Goal: Task Accomplishment & Management: Use online tool/utility

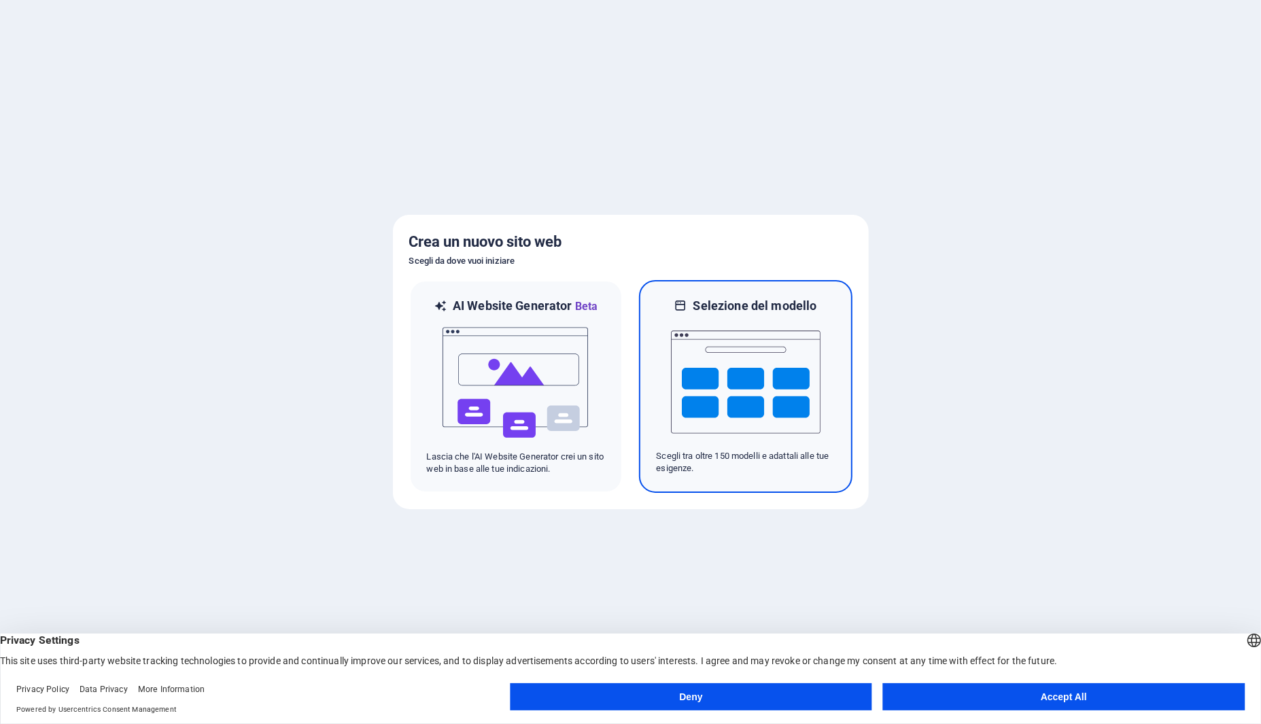
click at [736, 355] on img at bounding box center [746, 382] width 150 height 136
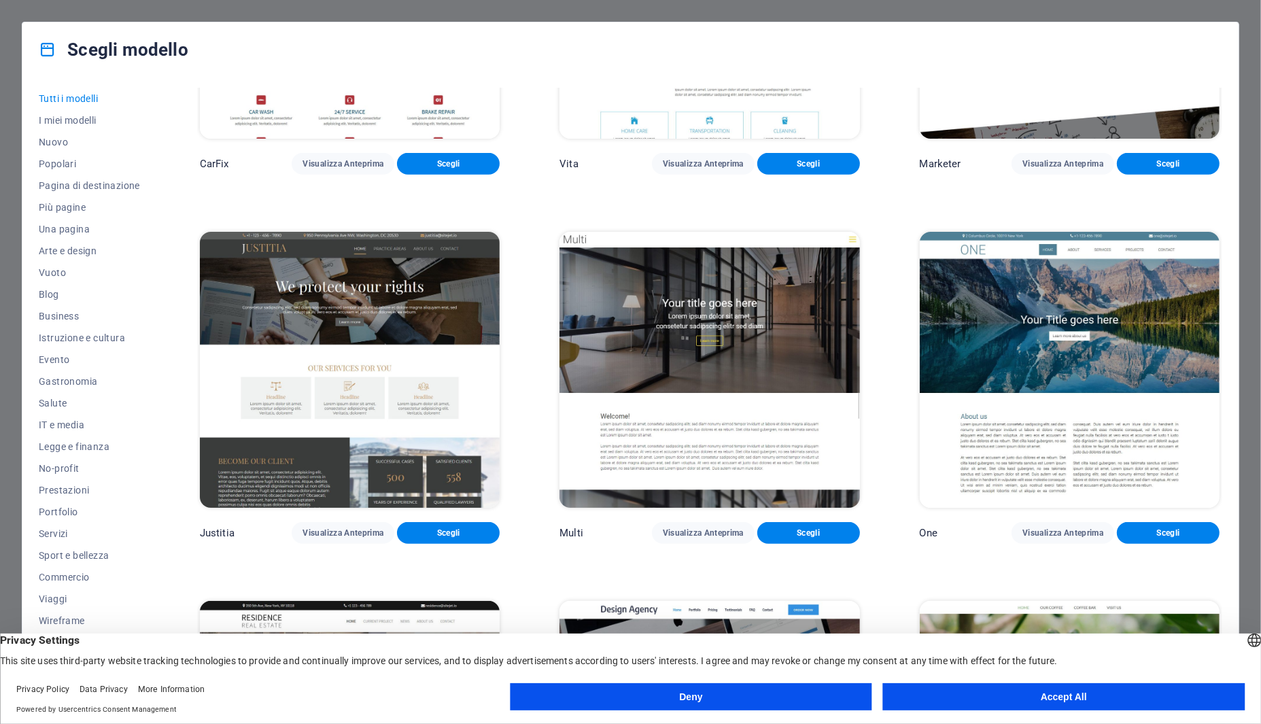
scroll to position [15074, 0]
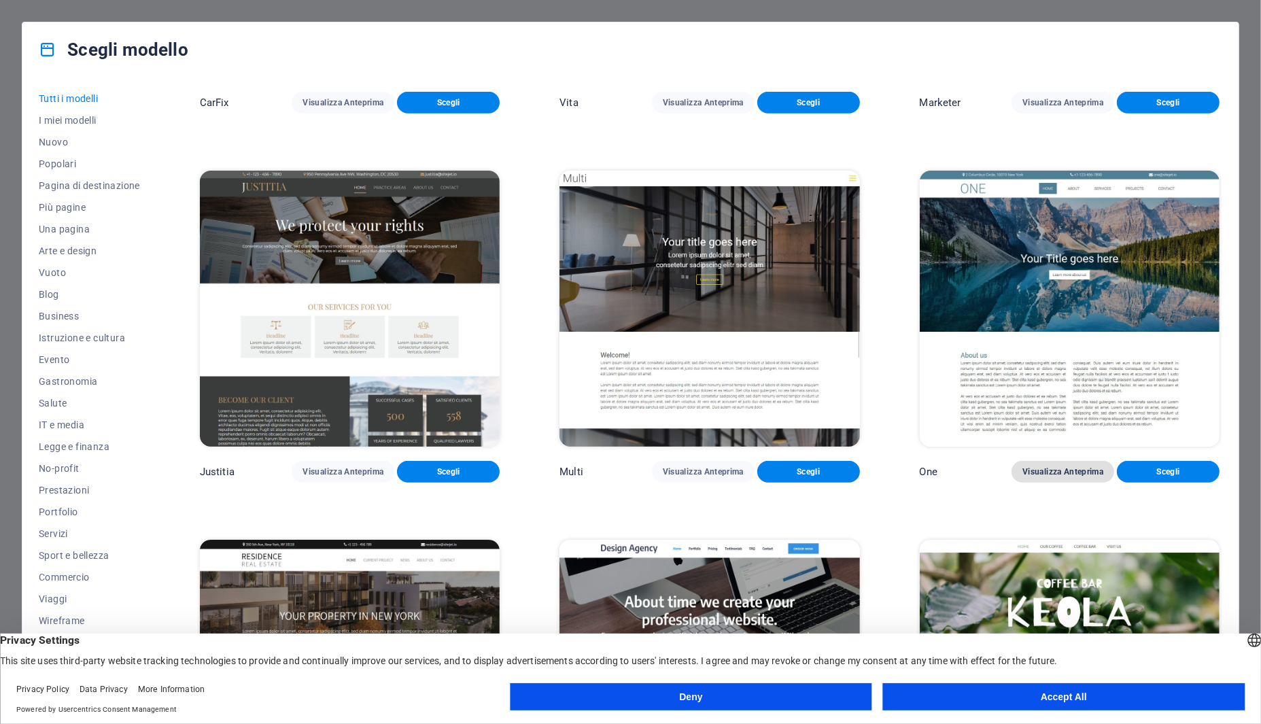
click at [1026, 477] on span "Visualizza Anteprima" at bounding box center [1062, 471] width 81 height 11
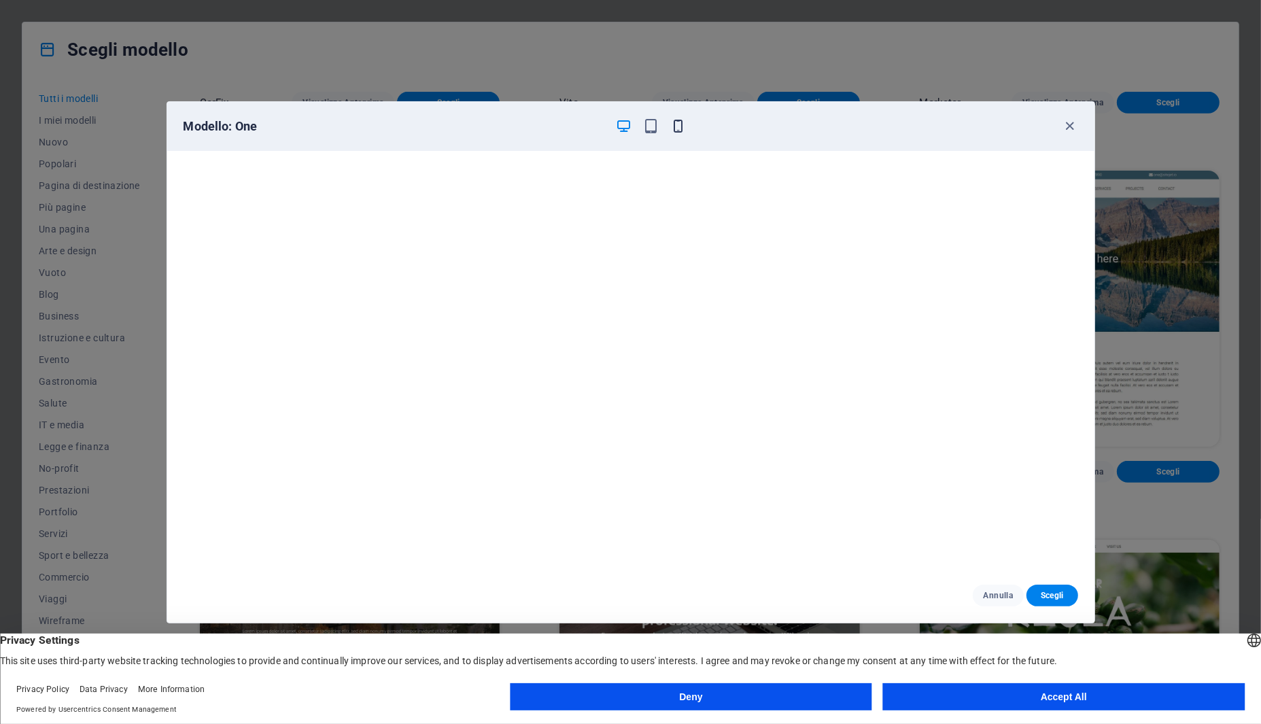
click at [678, 128] on icon "button" at bounding box center [678, 126] width 16 height 16
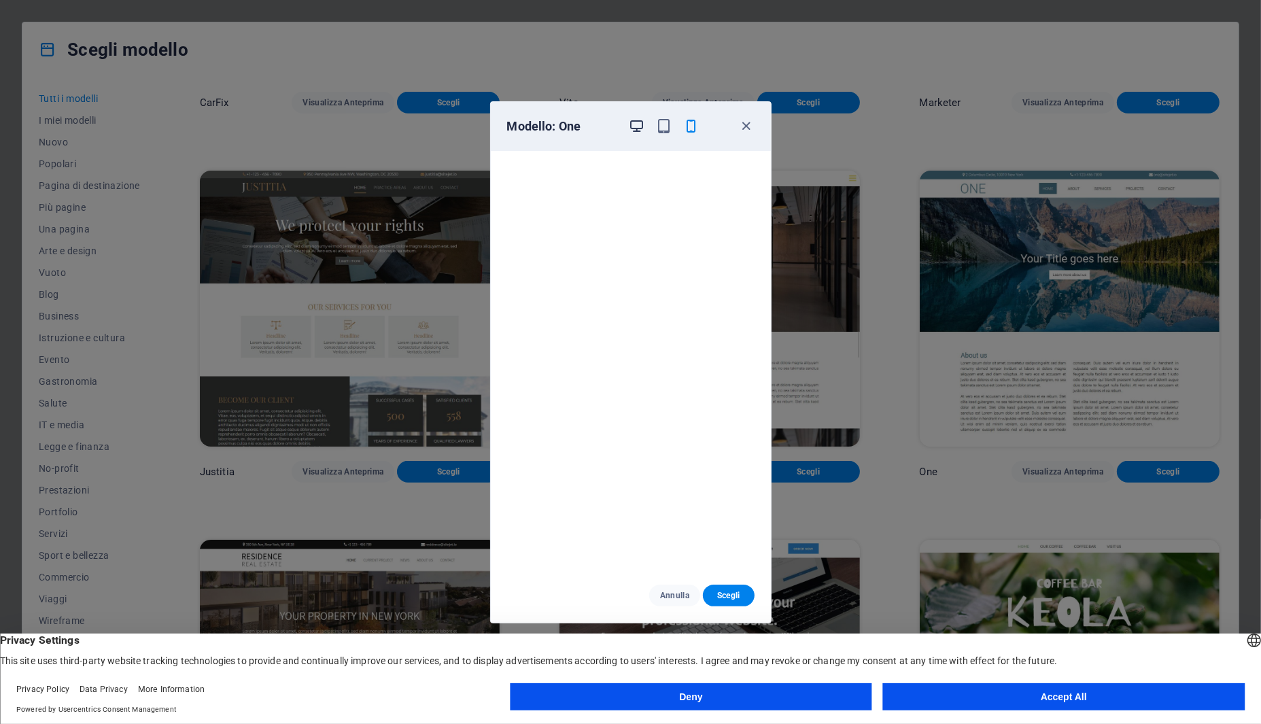
click at [637, 125] on icon "button" at bounding box center [637, 126] width 16 height 16
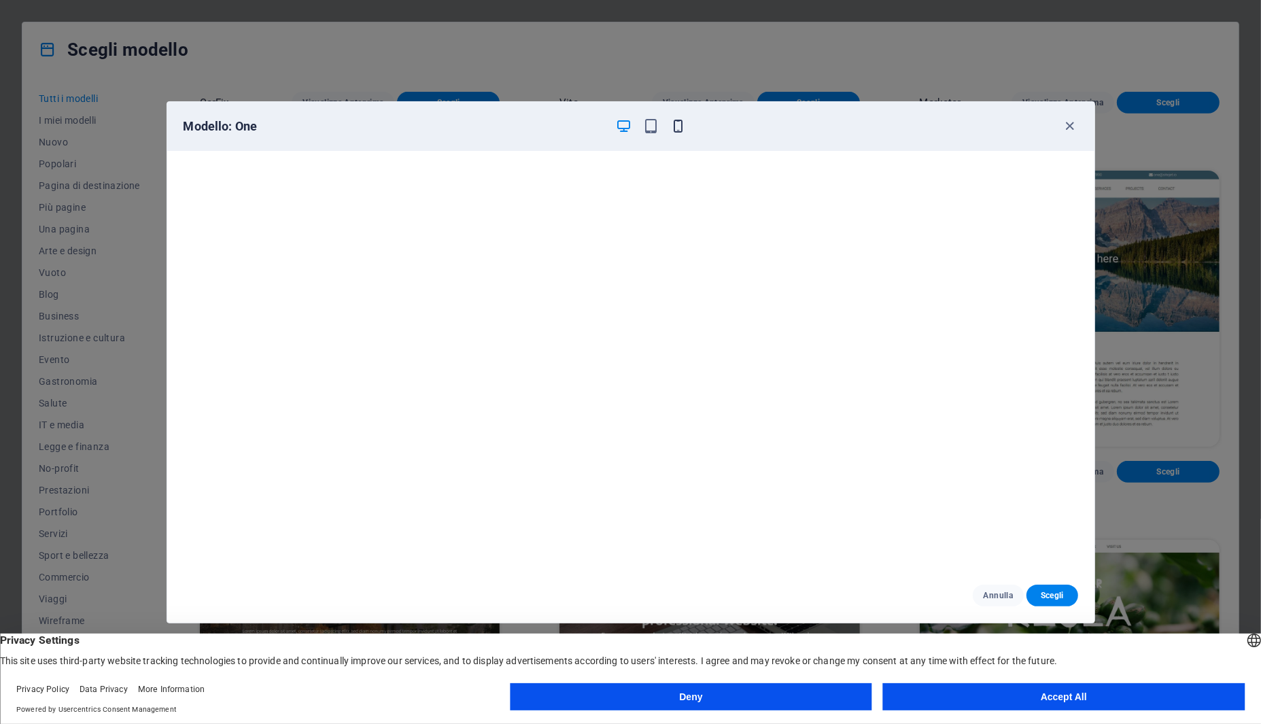
click at [686, 128] on icon "button" at bounding box center [678, 126] width 16 height 16
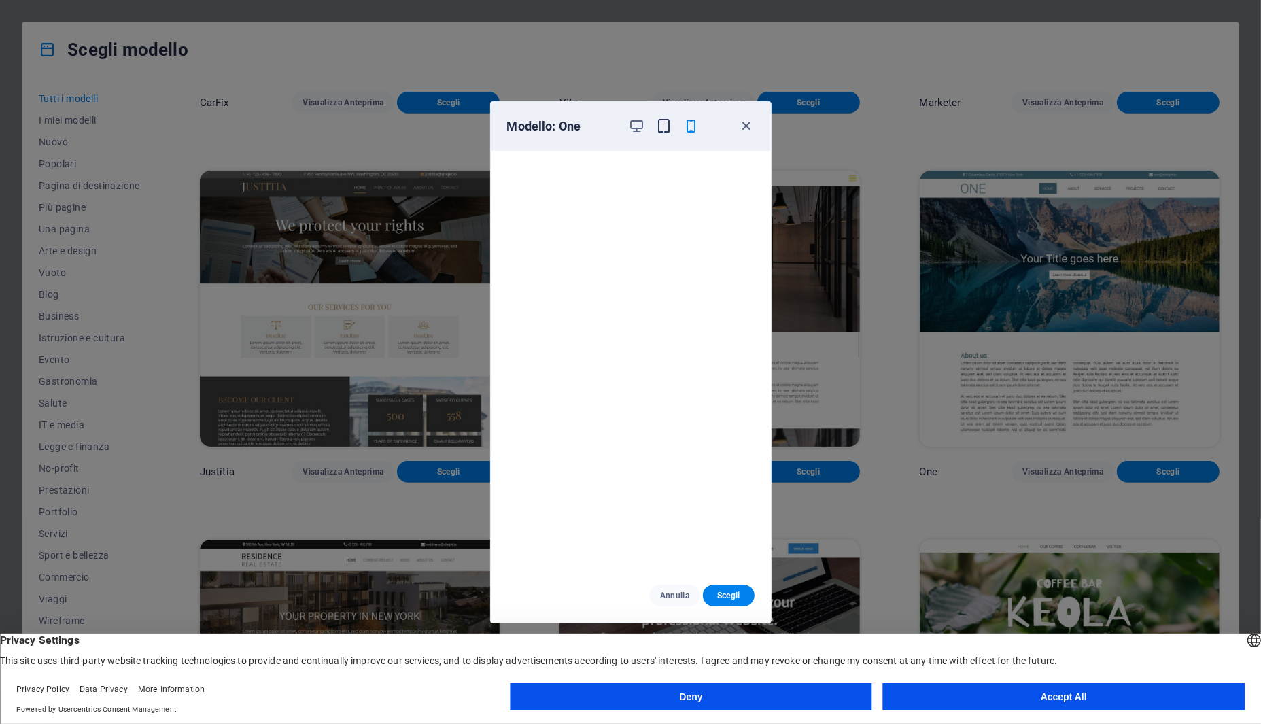
click at [660, 130] on icon "button" at bounding box center [664, 126] width 16 height 16
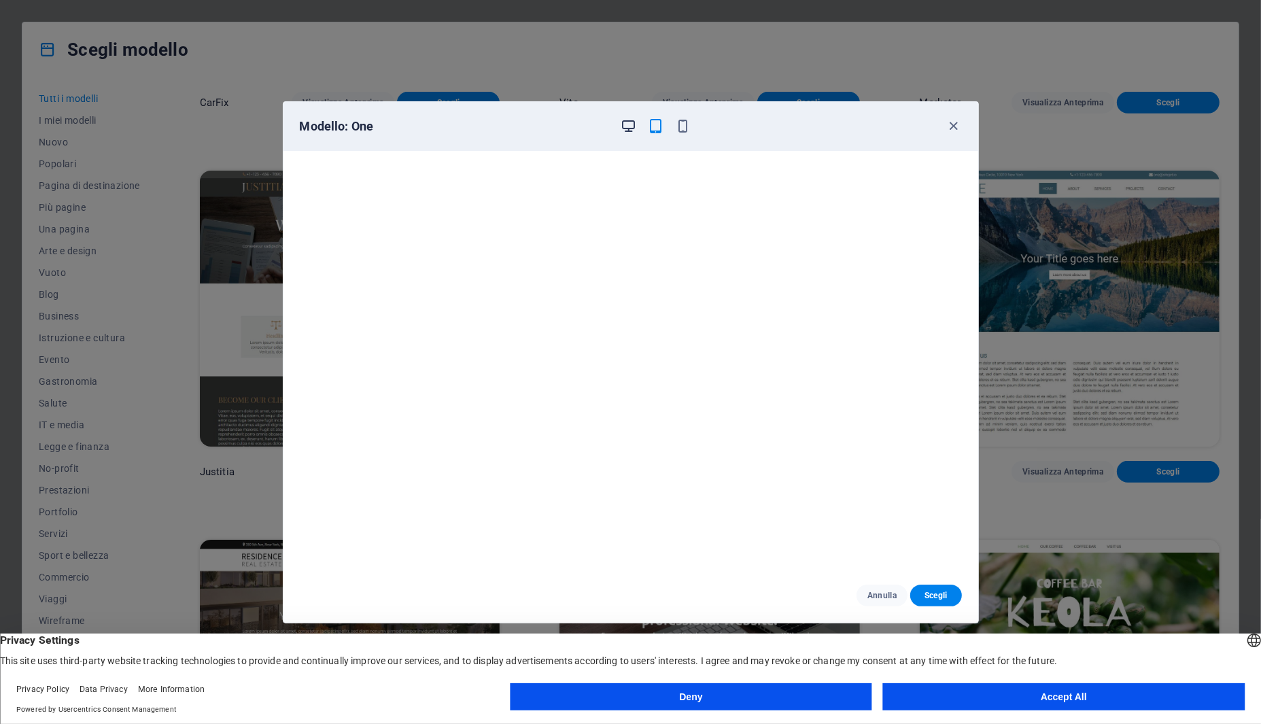
click at [625, 128] on icon "button" at bounding box center [628, 126] width 16 height 16
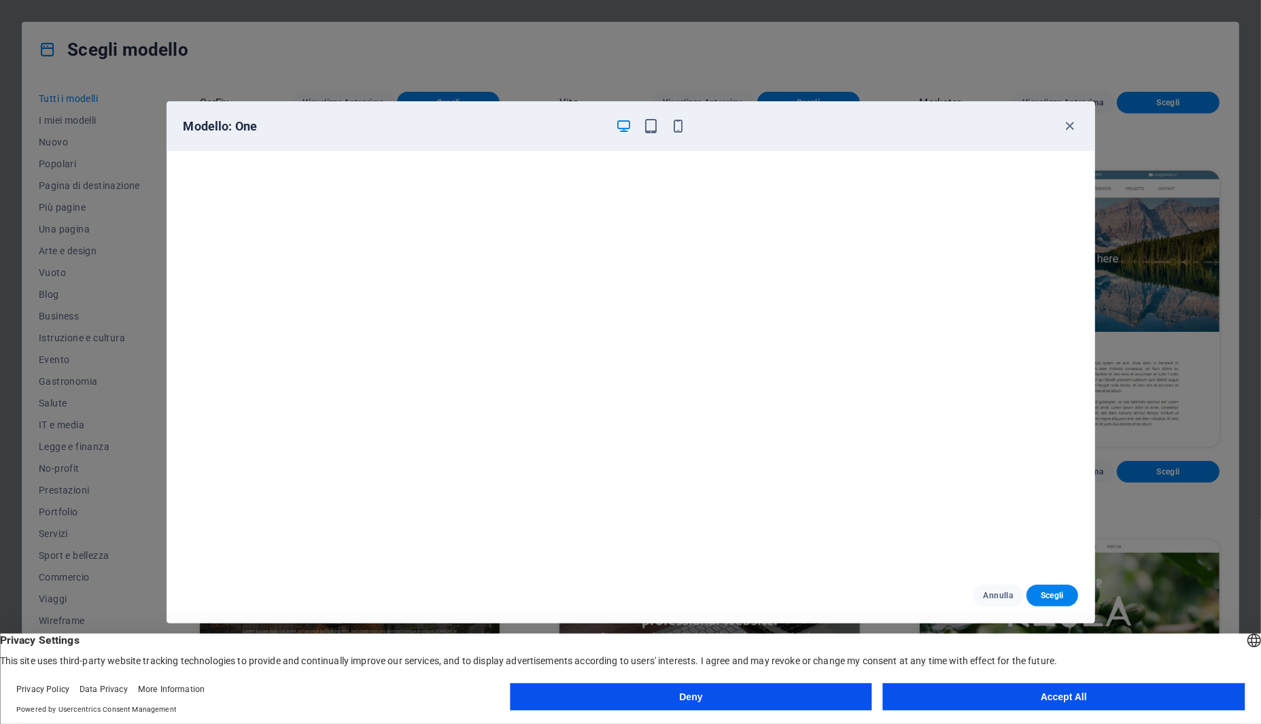
click at [245, 126] on h6 "Modello: One" at bounding box center [393, 126] width 421 height 16
click at [646, 124] on icon "button" at bounding box center [651, 126] width 16 height 16
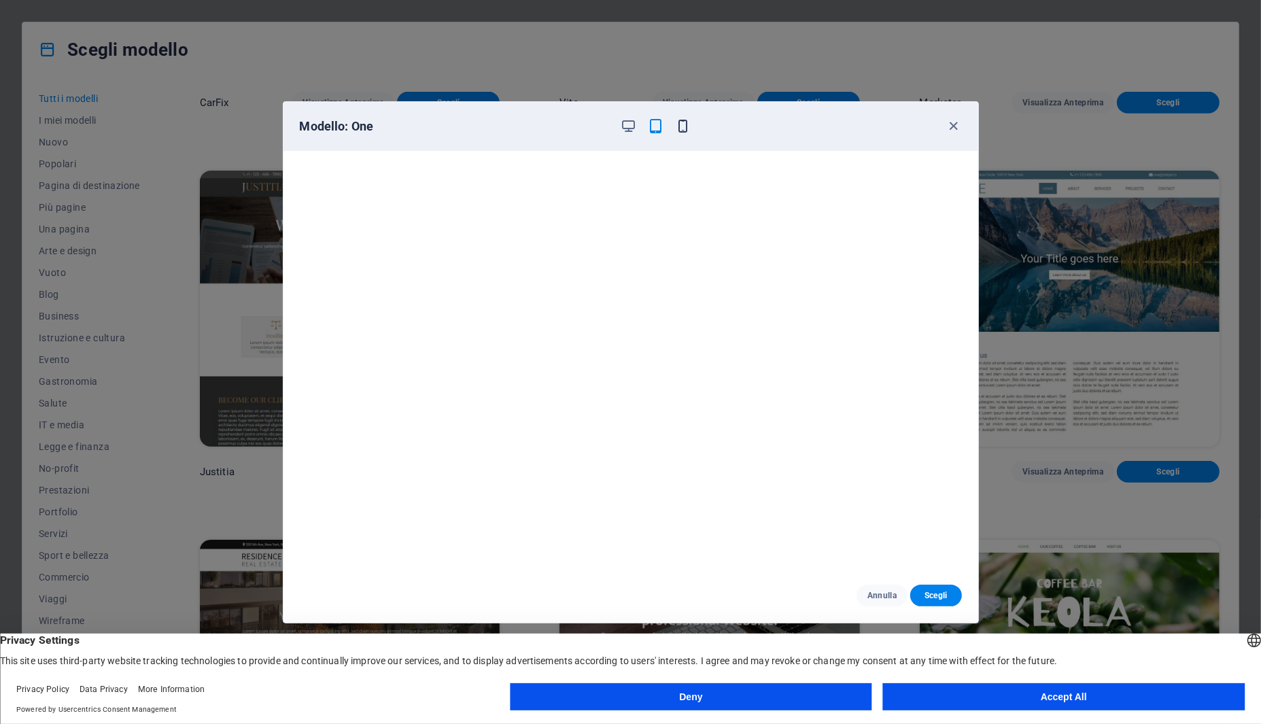
click at [678, 126] on icon "button" at bounding box center [683, 126] width 16 height 16
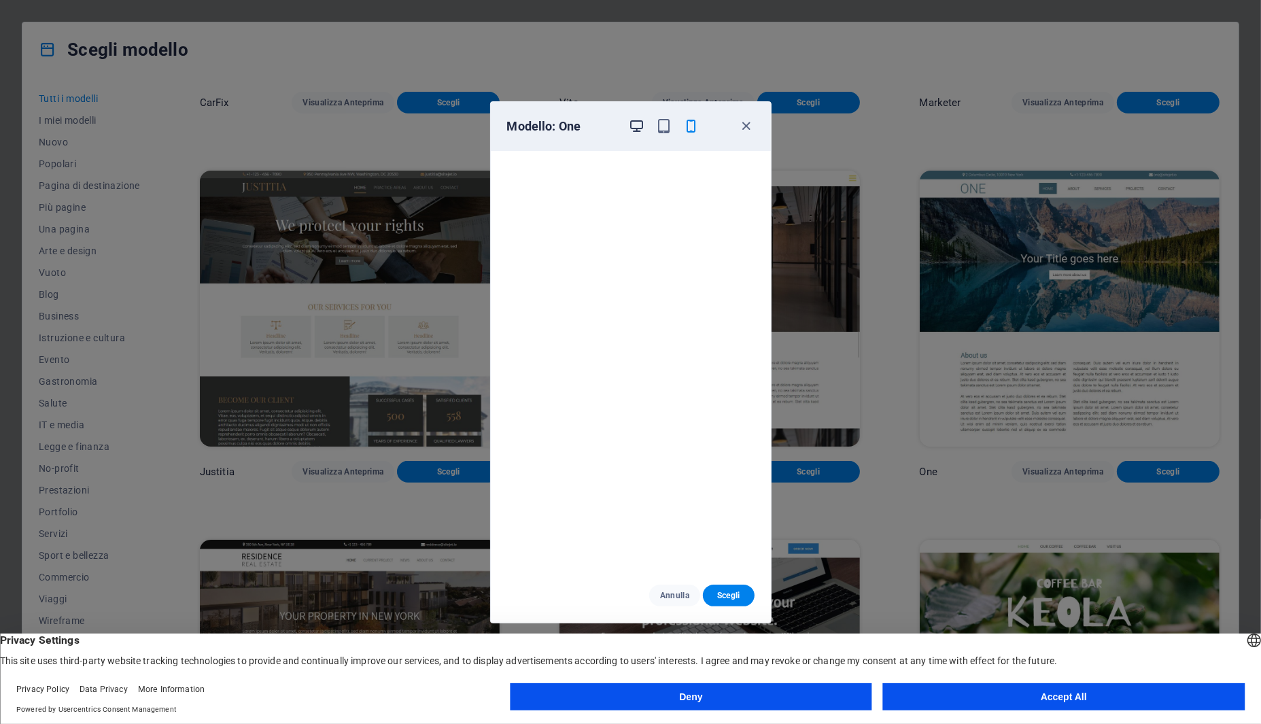
click at [637, 128] on icon "button" at bounding box center [637, 126] width 16 height 16
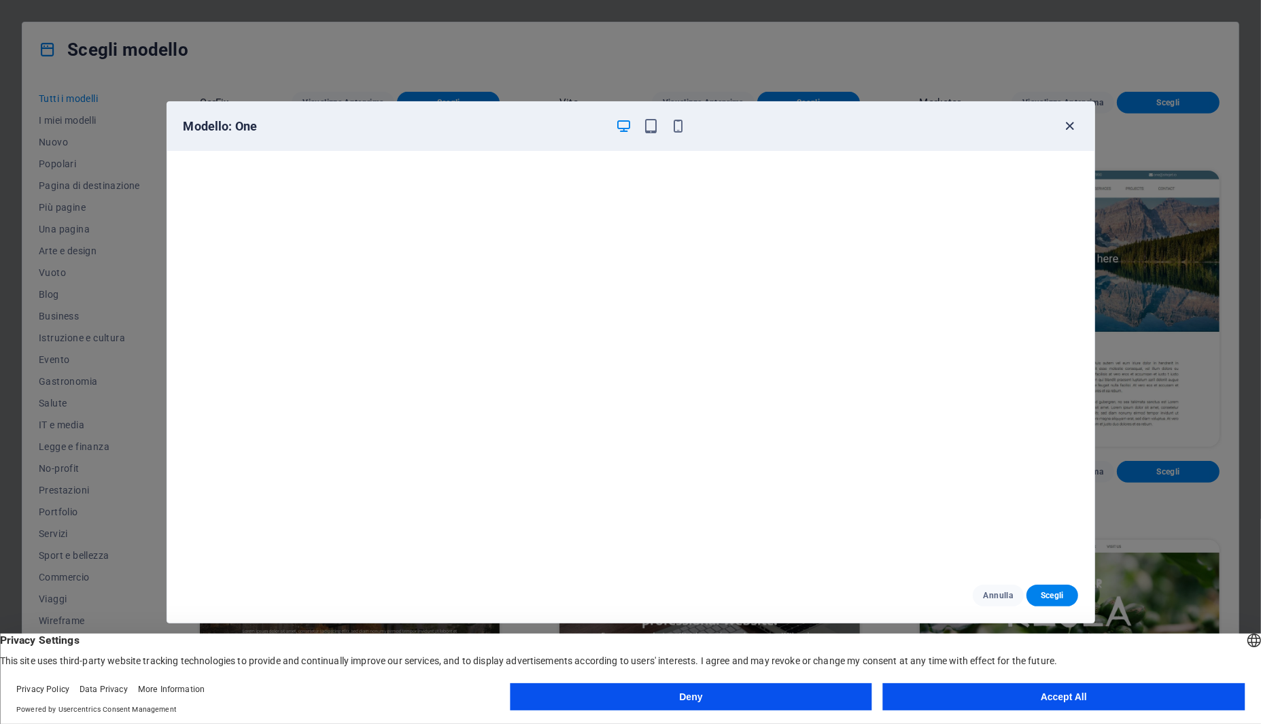
click at [1069, 126] on icon "button" at bounding box center [1070, 126] width 16 height 16
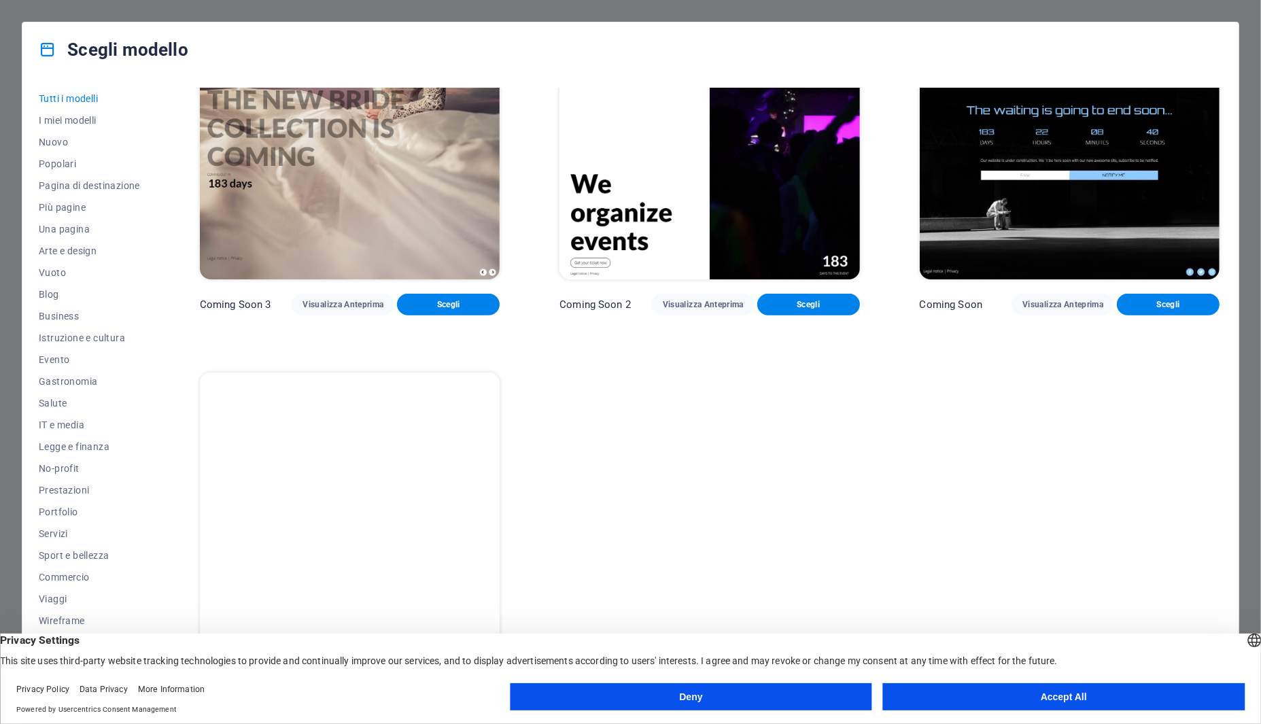
scroll to position [20062, 0]
click at [993, 692] on button "Accept All" at bounding box center [1064, 696] width 362 height 27
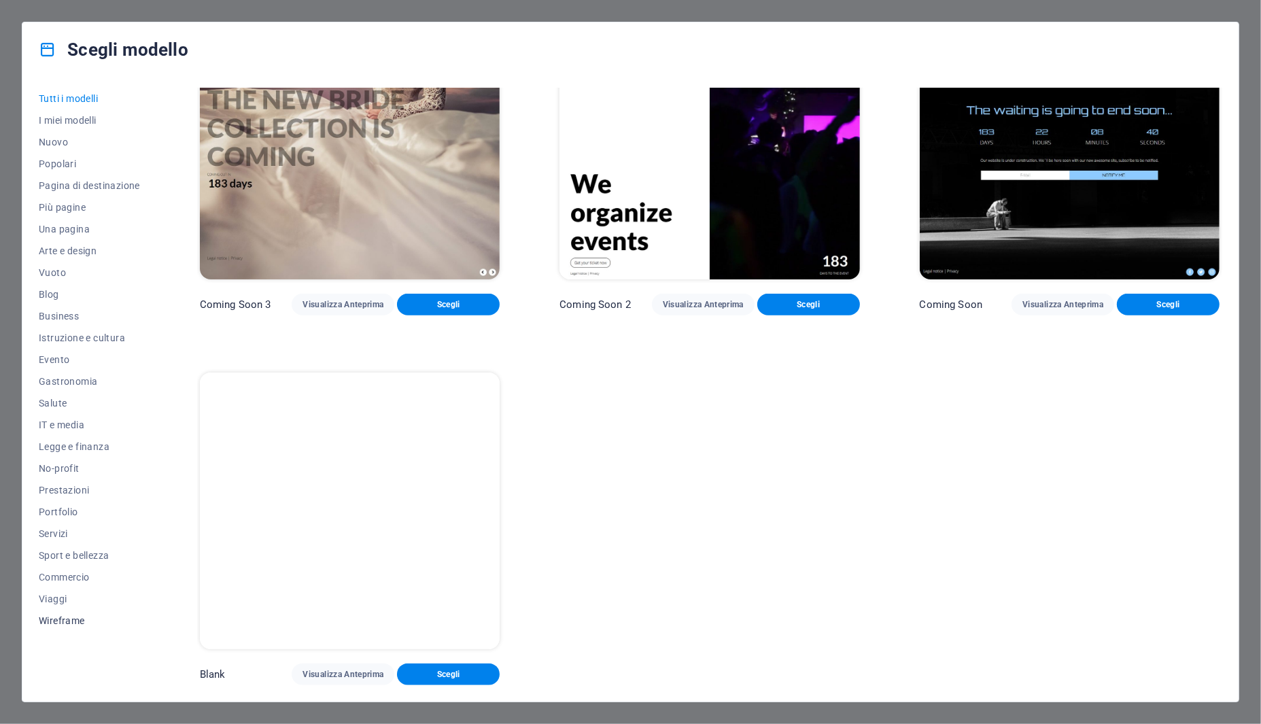
click at [69, 619] on span "Wireframe" at bounding box center [89, 620] width 101 height 11
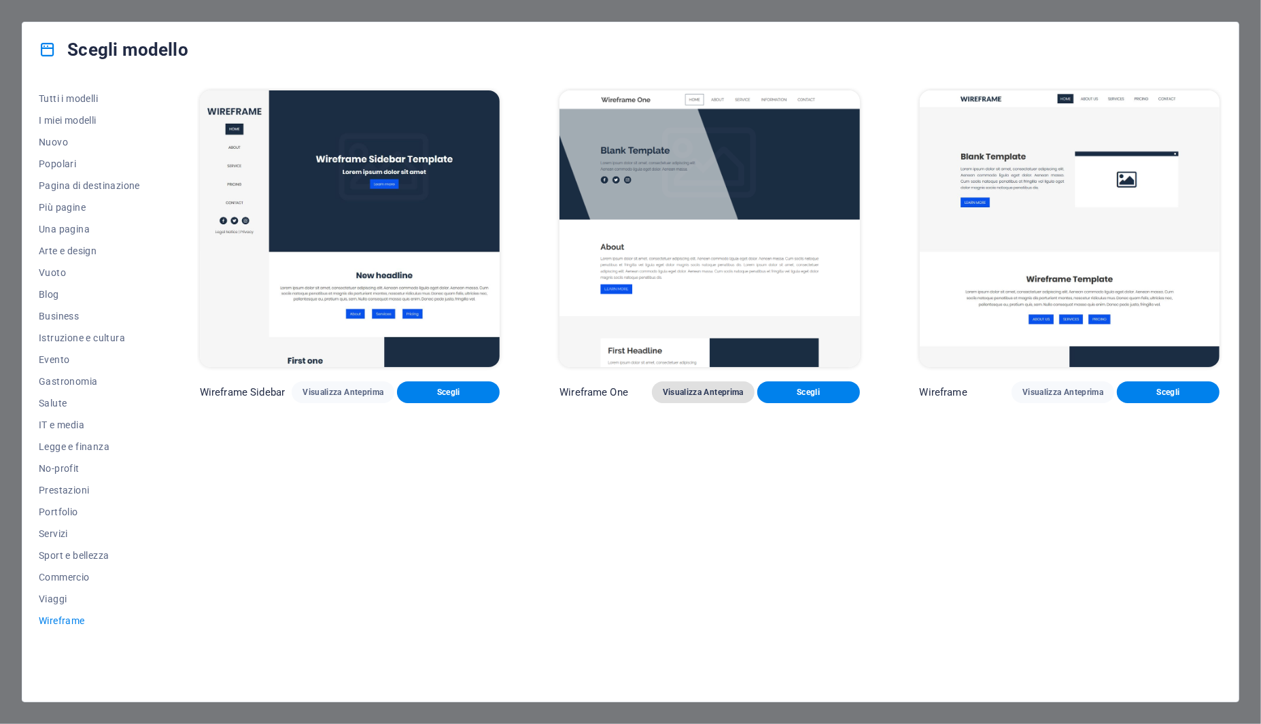
click at [690, 395] on span "Visualizza Anteprima" at bounding box center [703, 392] width 81 height 11
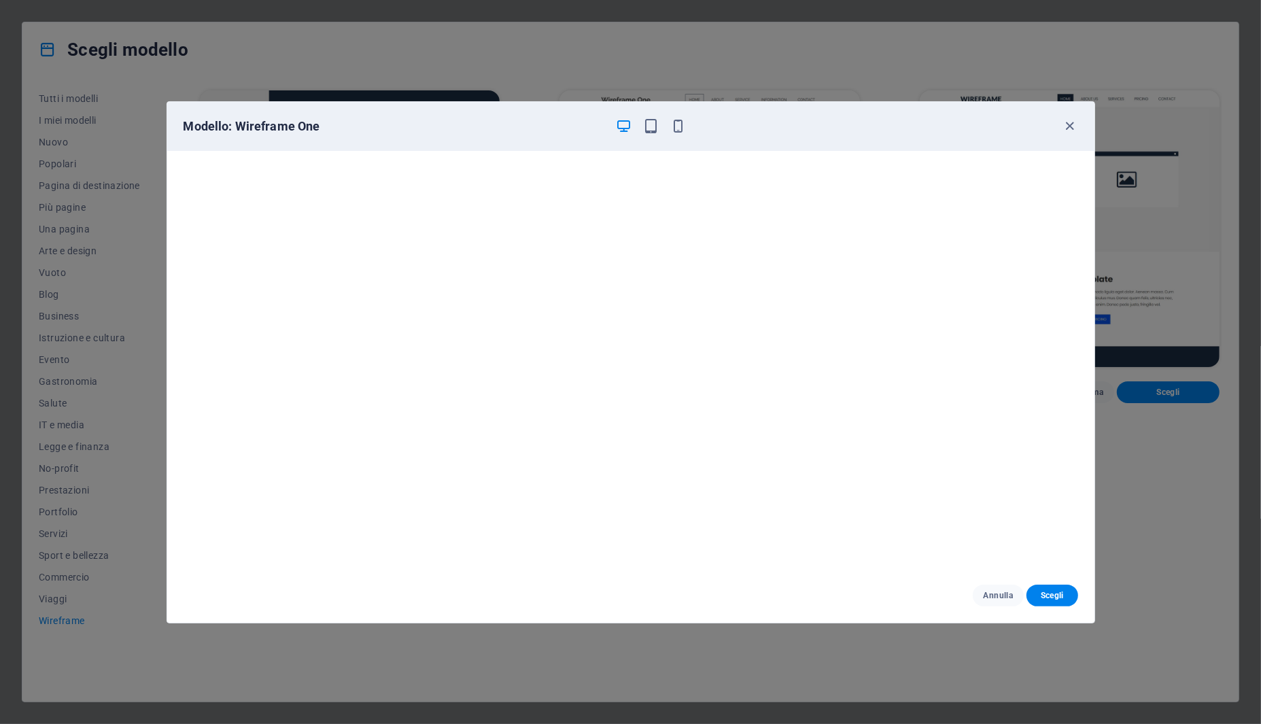
click at [758, 122] on div "Modello: Wireframe One" at bounding box center [622, 126] width 878 height 16
click at [678, 126] on icon "button" at bounding box center [678, 126] width 16 height 16
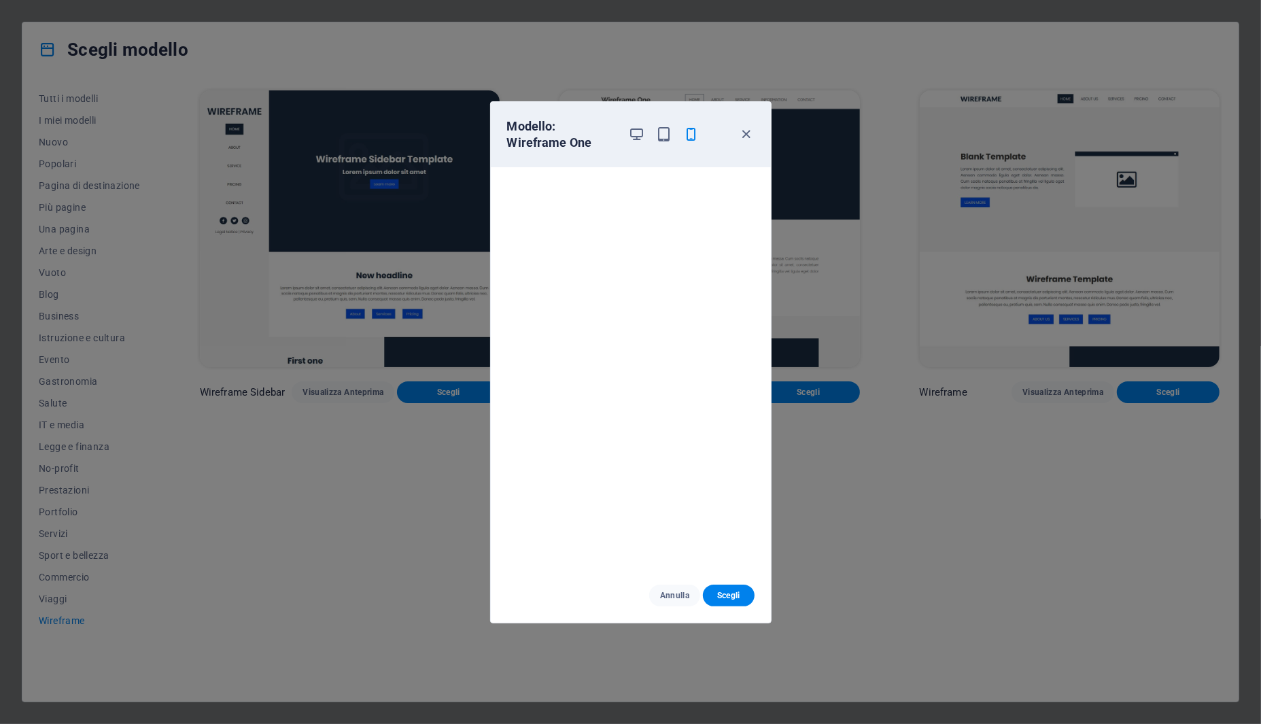
drag, startPoint x: 744, startPoint y: 135, endPoint x: 756, endPoint y: 160, distance: 28.6
click at [744, 135] on icon "button" at bounding box center [746, 134] width 16 height 16
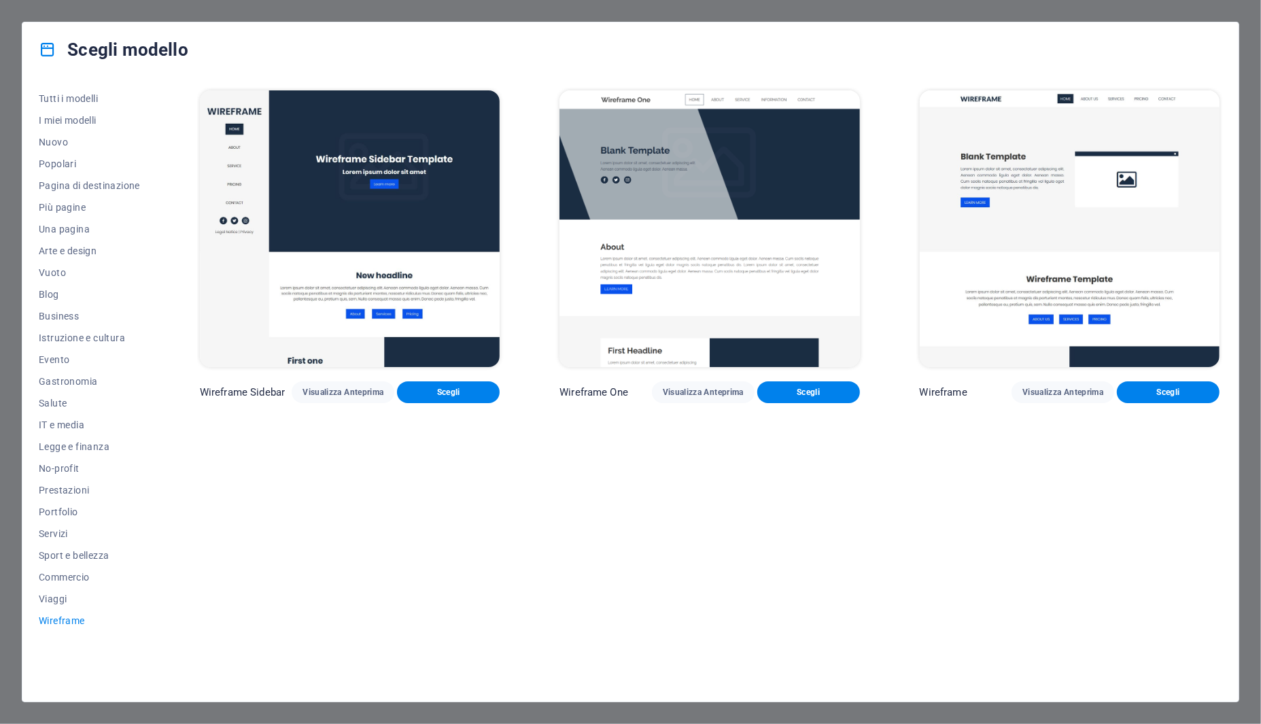
click at [1024, 205] on img at bounding box center [1069, 228] width 300 height 277
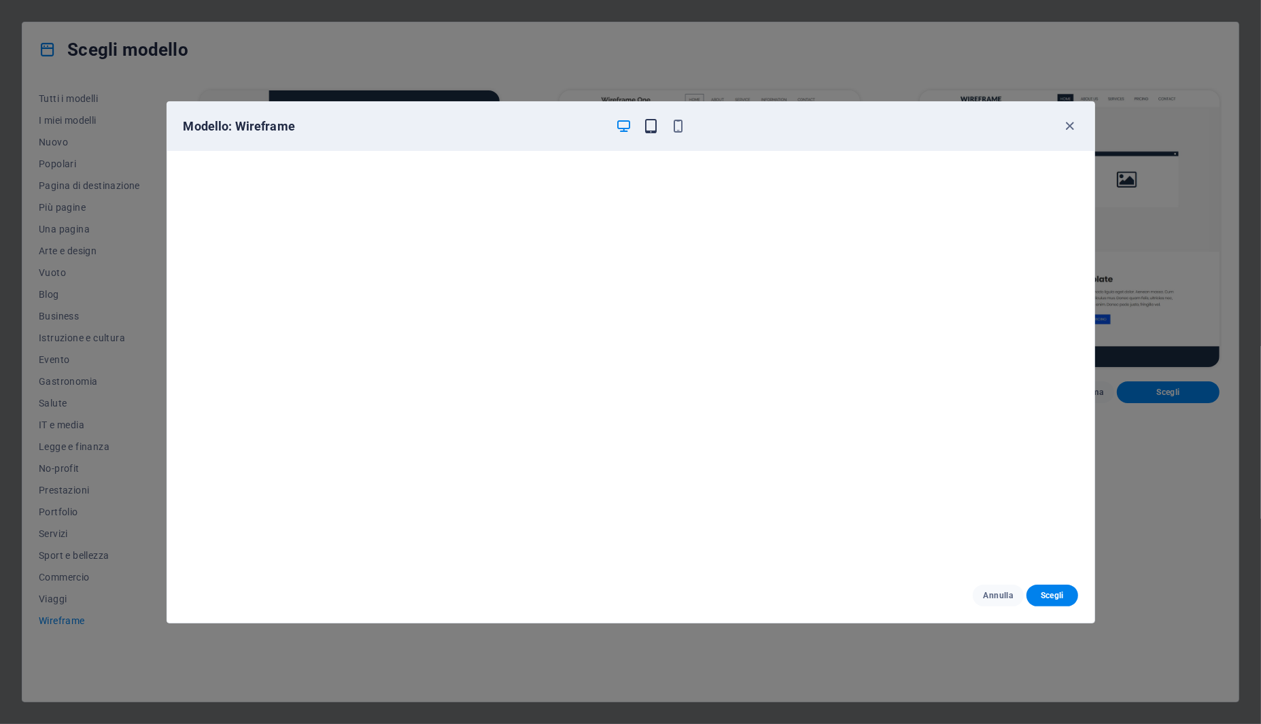
click at [658, 130] on icon "button" at bounding box center [651, 126] width 16 height 16
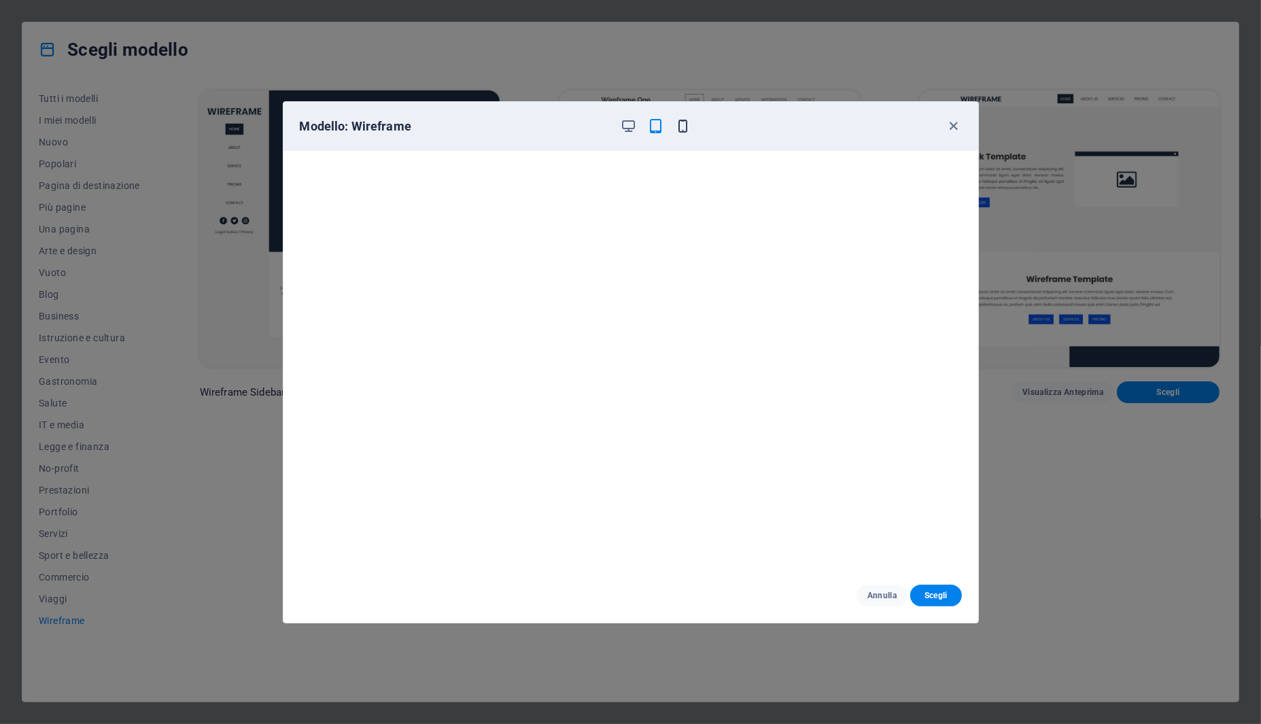
click at [684, 130] on icon "button" at bounding box center [683, 126] width 16 height 16
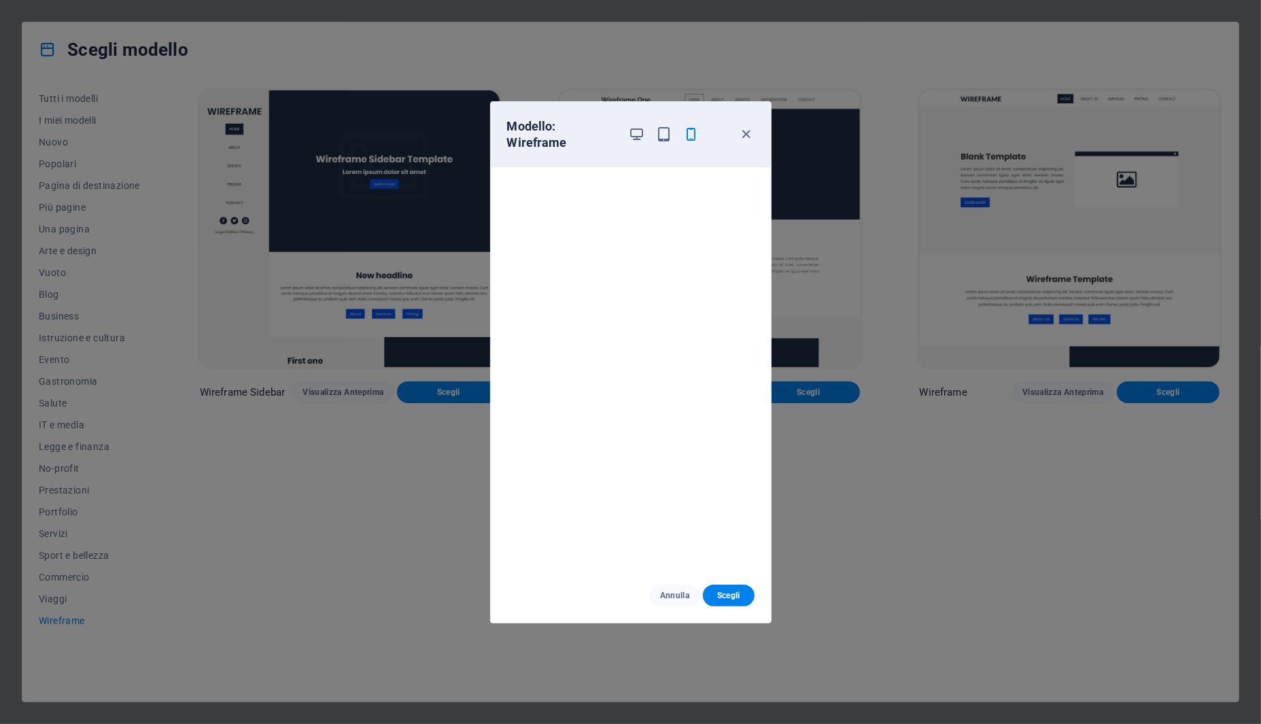
click at [347, 269] on div "Modello: Wireframe [PERSON_NAME]" at bounding box center [630, 362] width 1261 height 724
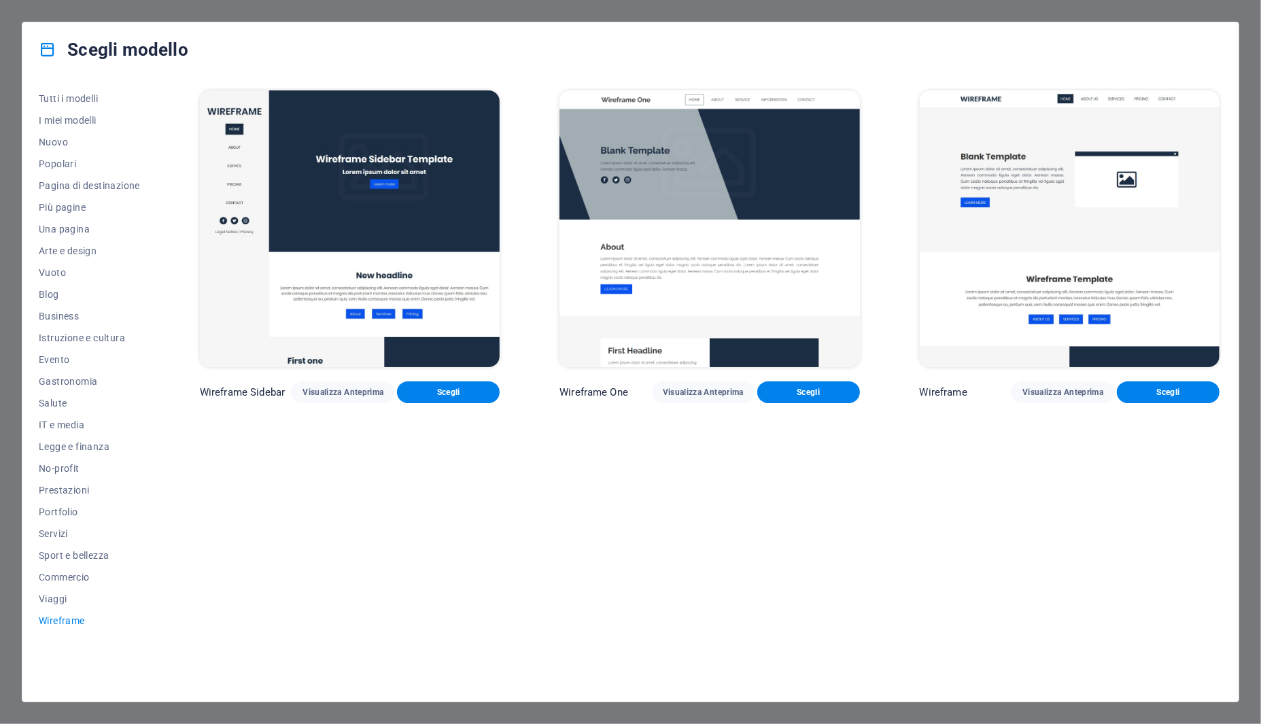
click at [410, 223] on img at bounding box center [350, 228] width 300 height 277
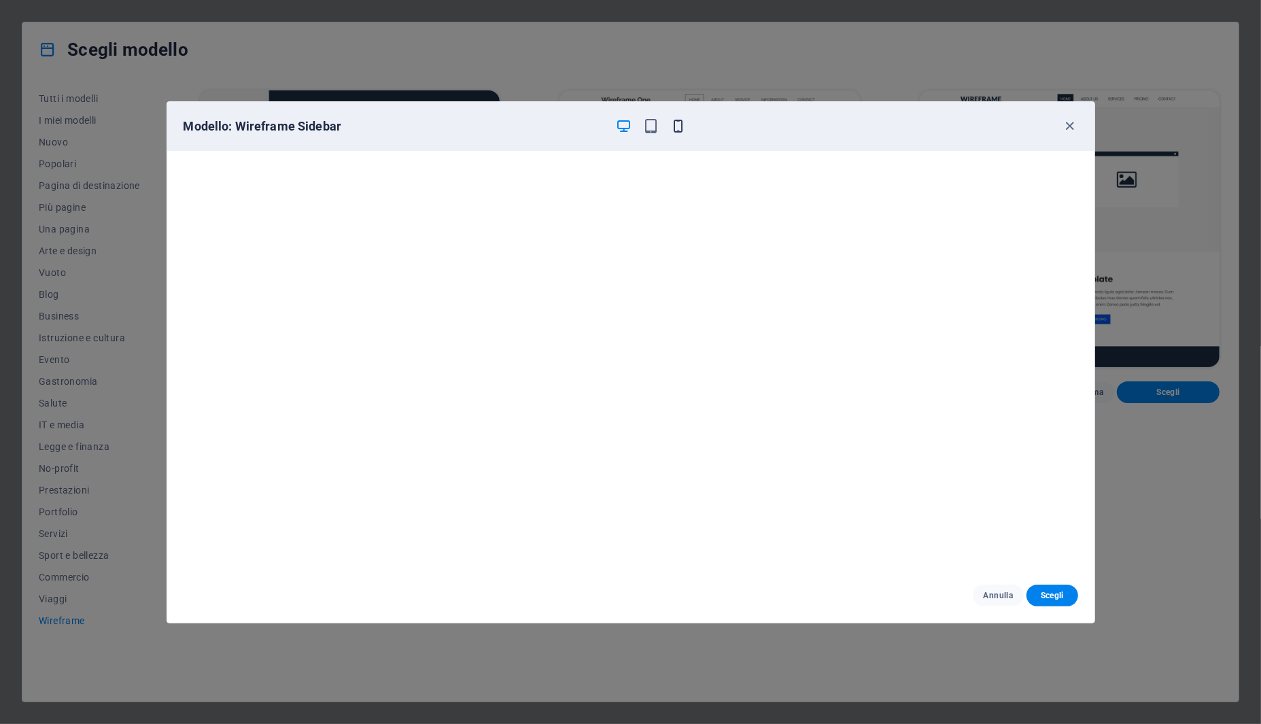
click at [680, 126] on icon "button" at bounding box center [678, 126] width 16 height 16
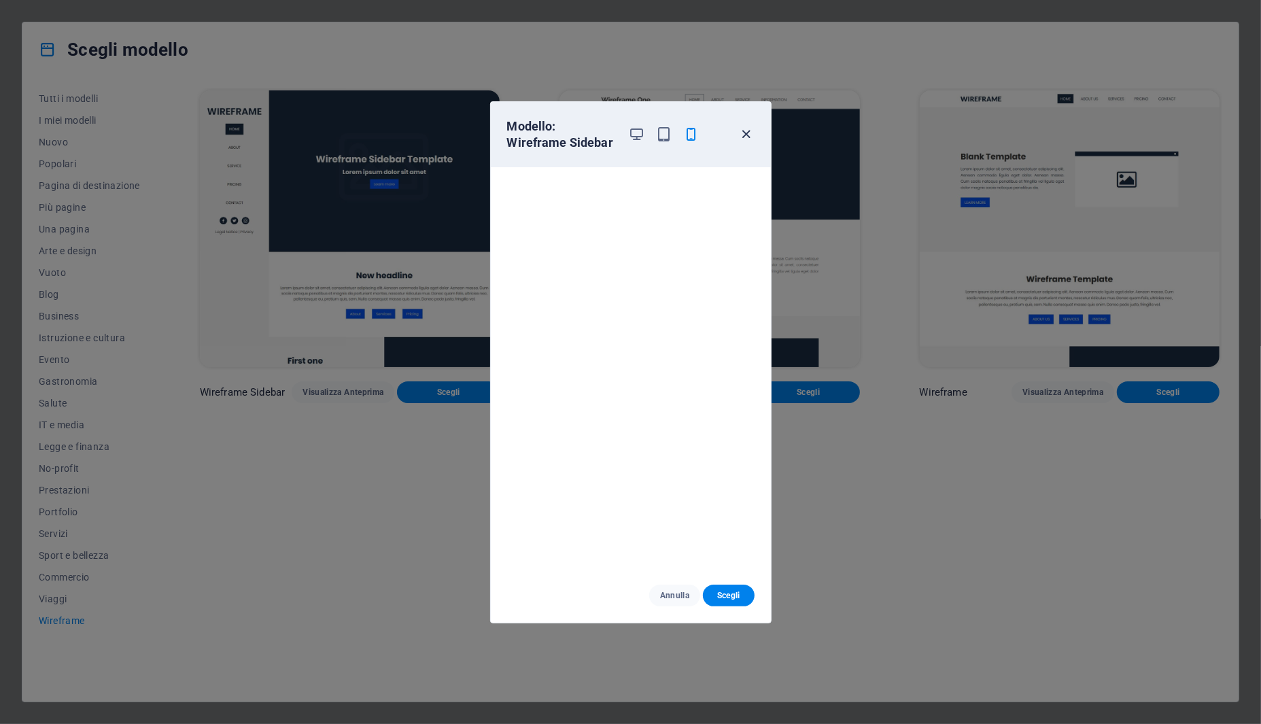
click at [749, 135] on icon "button" at bounding box center [746, 134] width 16 height 16
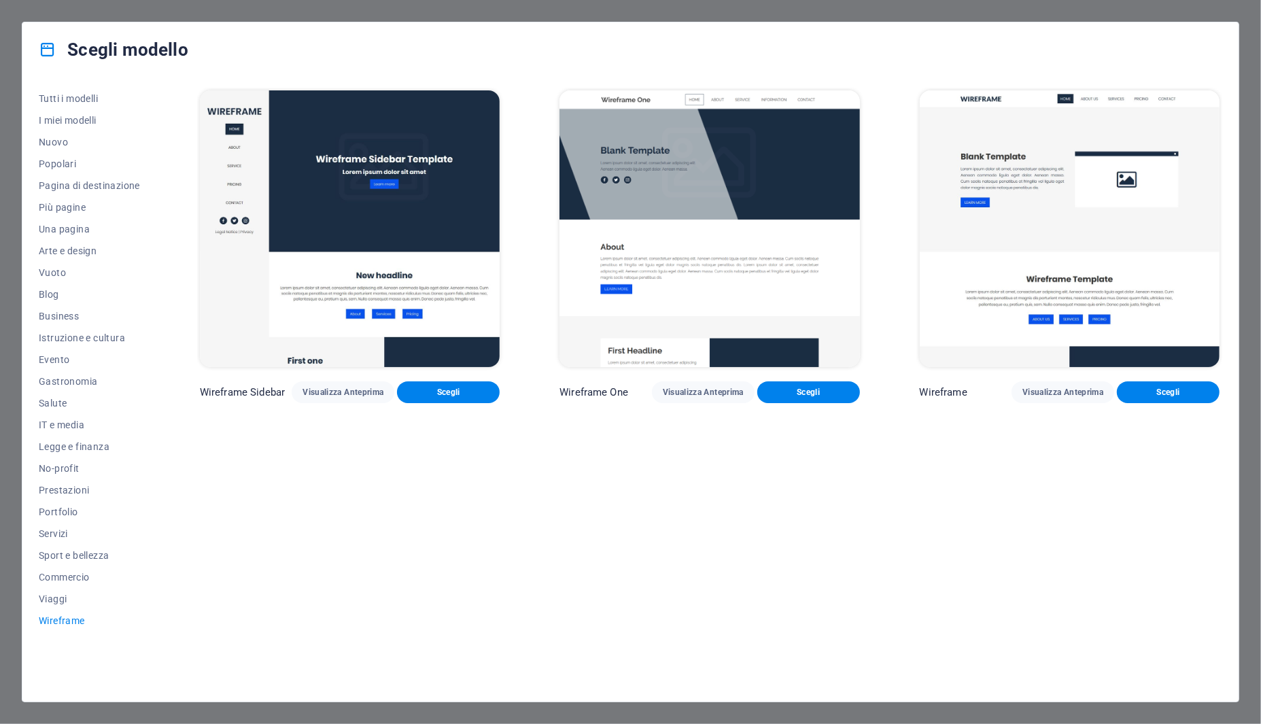
click at [749, 175] on img at bounding box center [709, 228] width 300 height 277
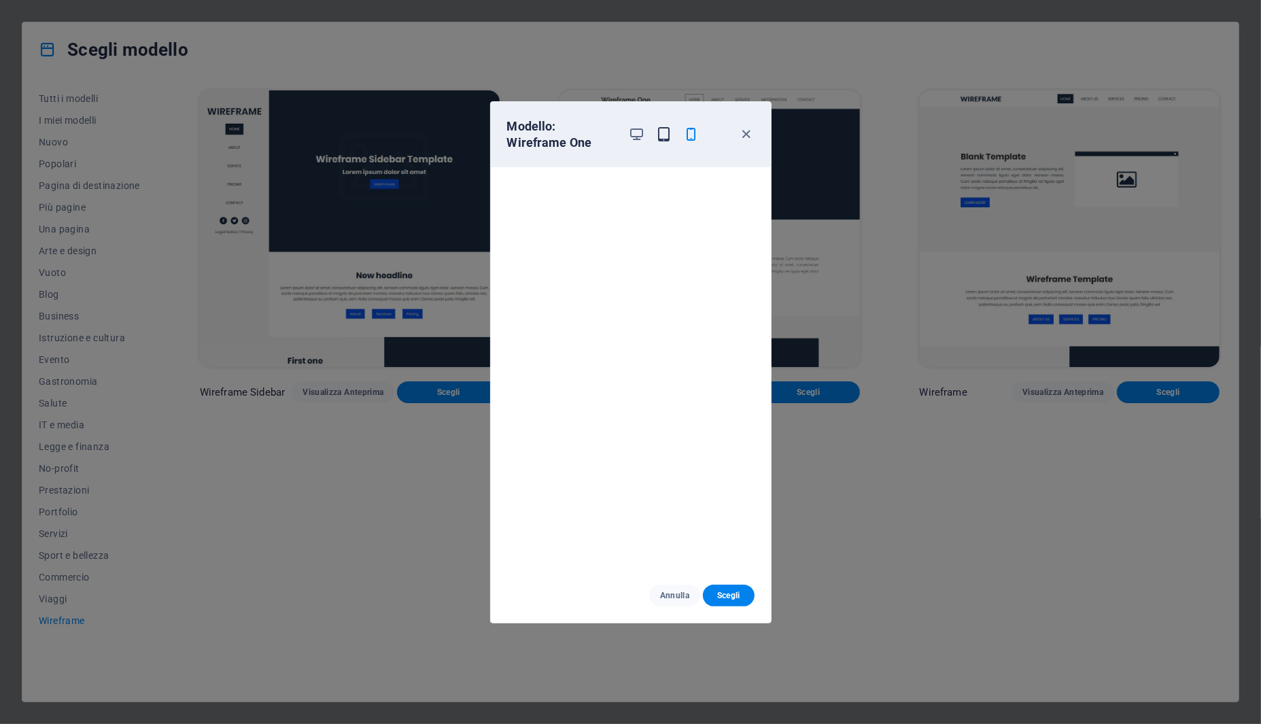
click at [669, 135] on icon "button" at bounding box center [664, 134] width 16 height 16
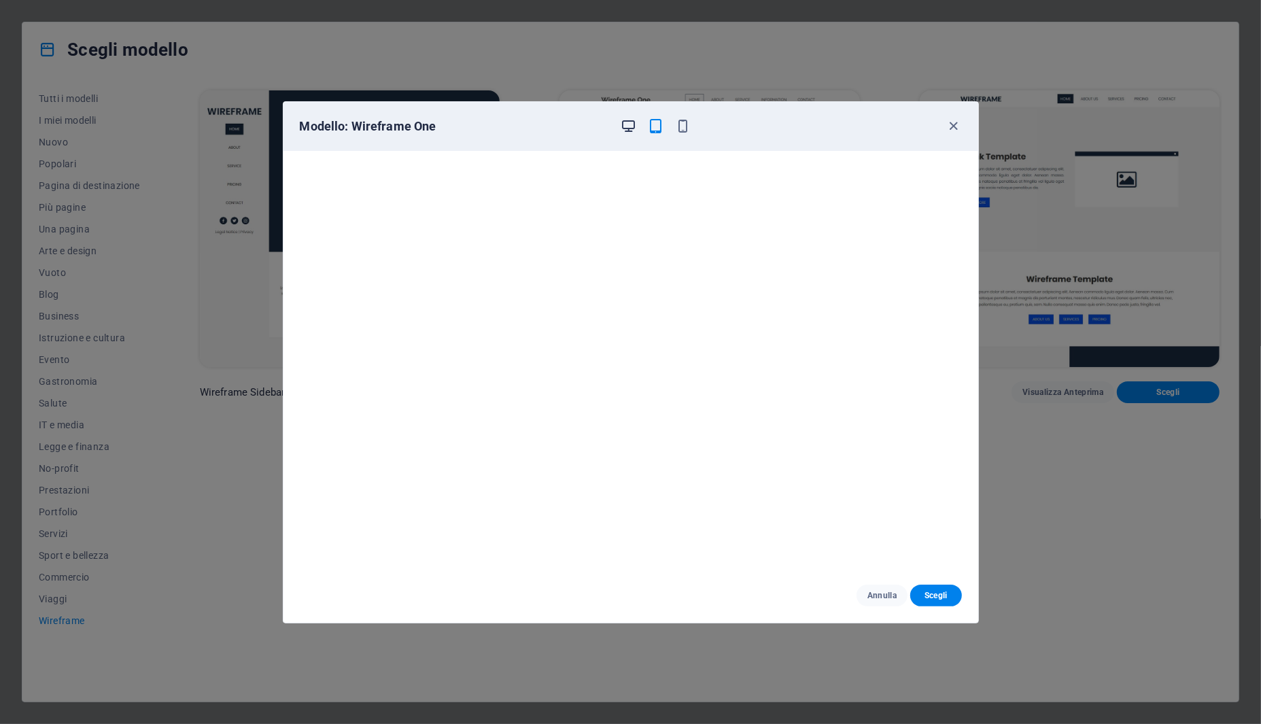
click at [629, 122] on icon "button" at bounding box center [628, 126] width 16 height 16
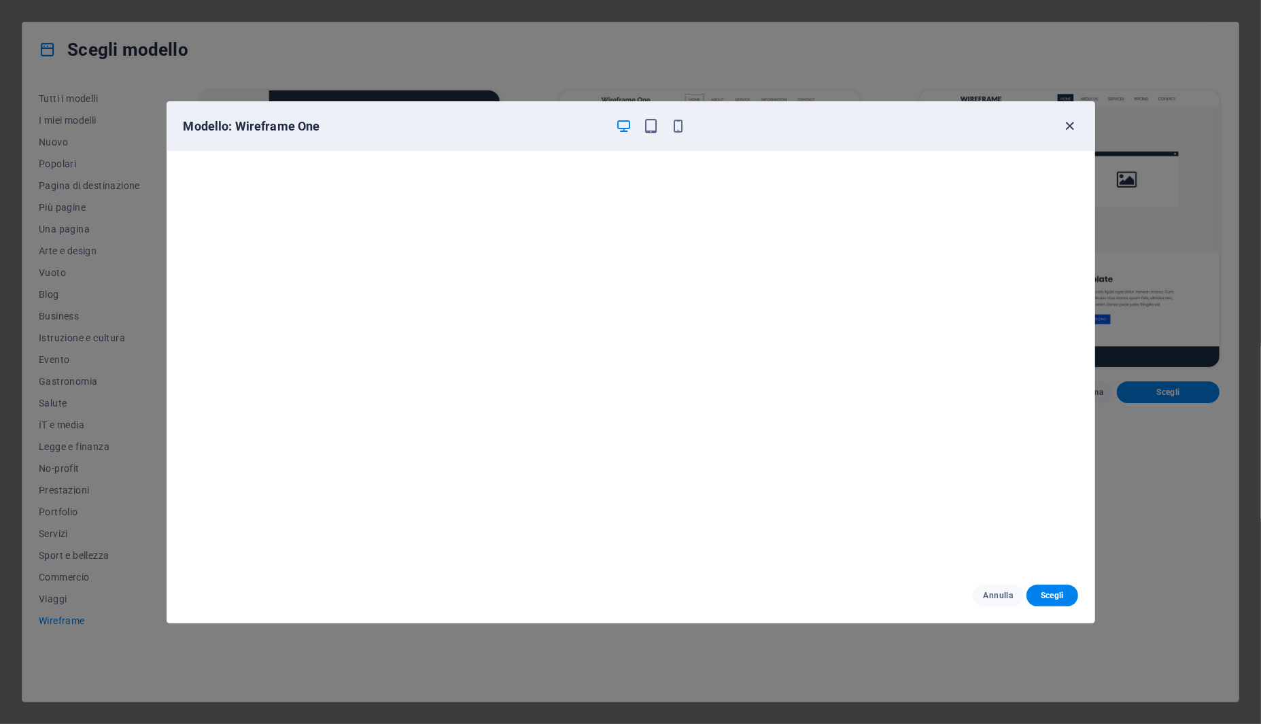
click at [1067, 130] on icon "button" at bounding box center [1070, 126] width 16 height 16
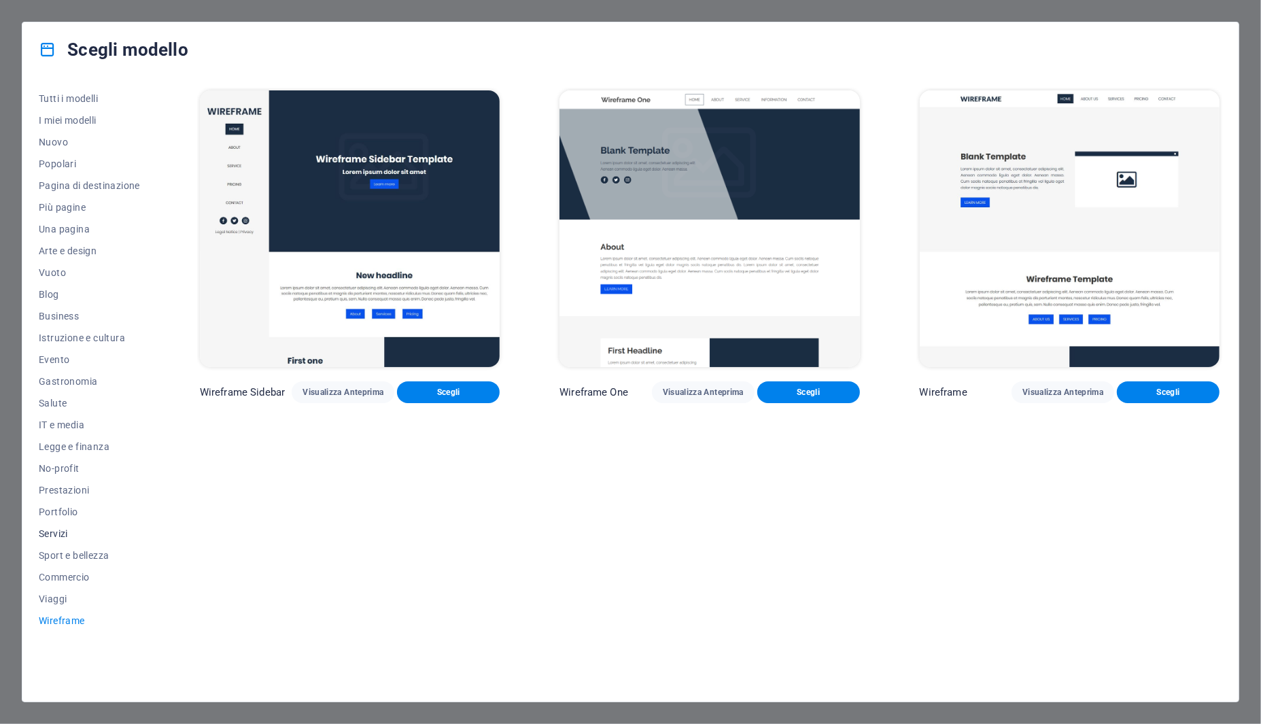
click at [57, 536] on span "Servizi" at bounding box center [89, 533] width 101 height 11
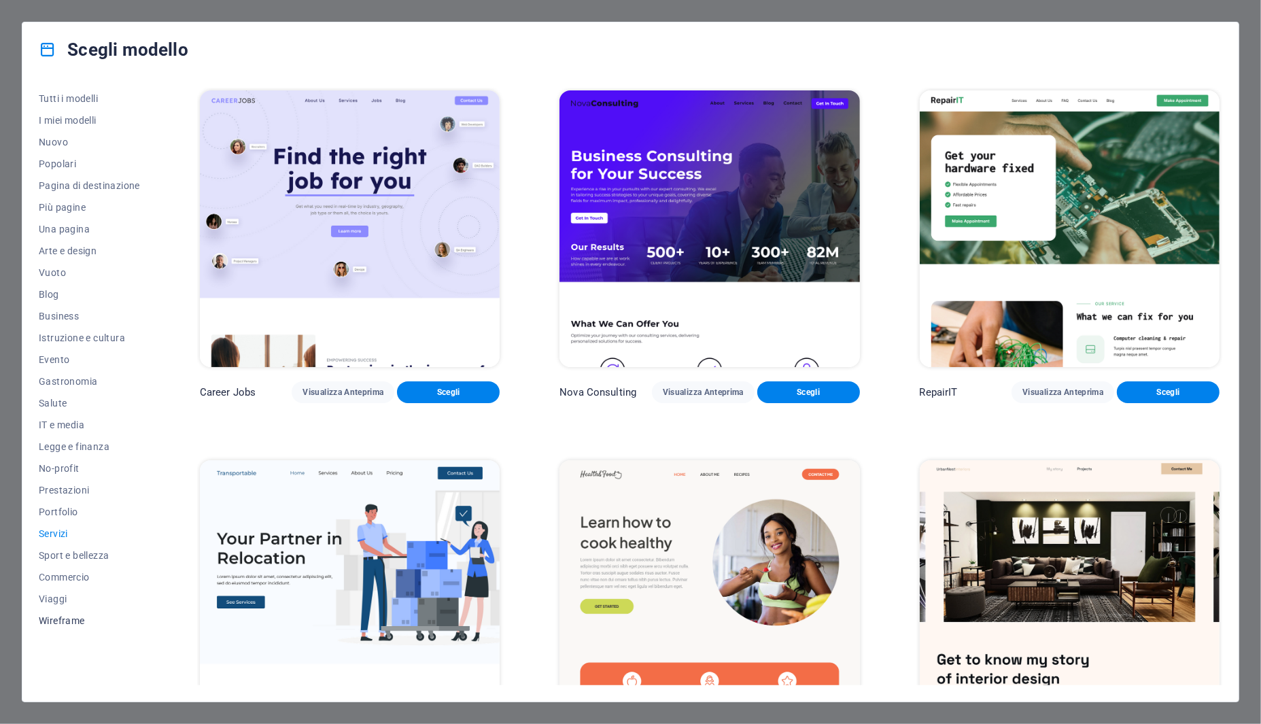
click at [66, 622] on span "Wireframe" at bounding box center [89, 620] width 101 height 11
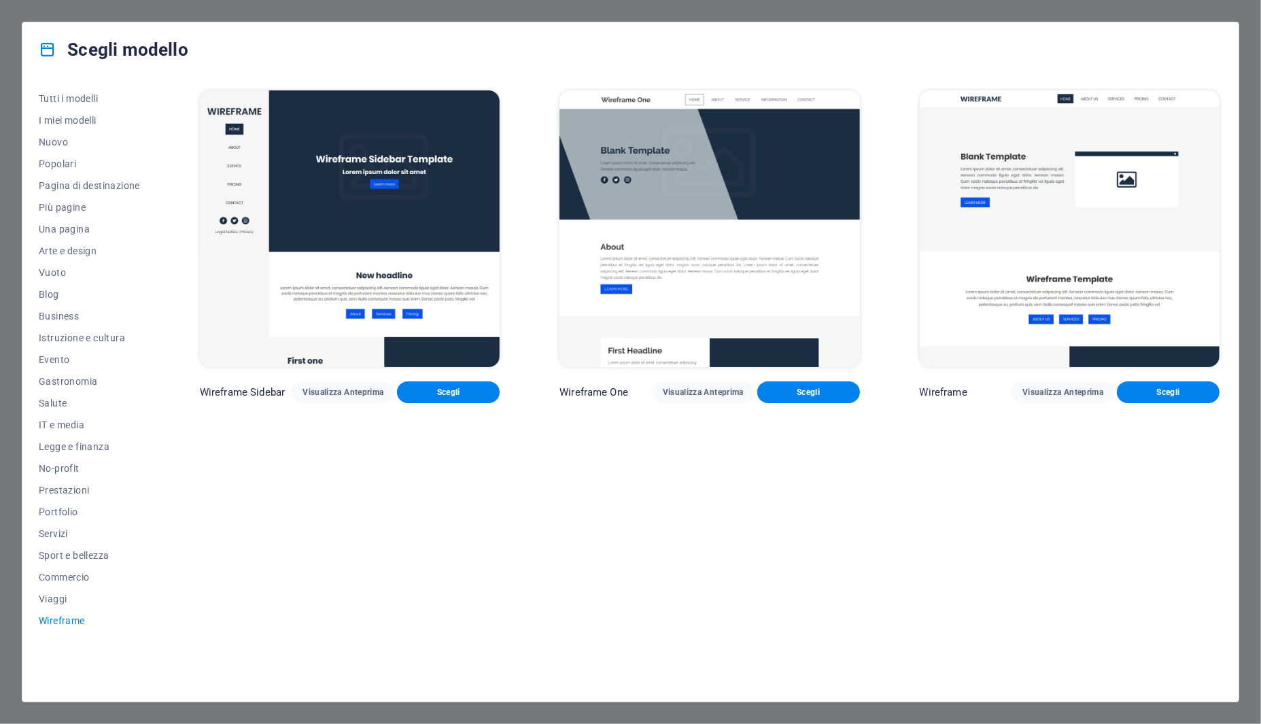
click at [1036, 222] on img at bounding box center [1069, 228] width 300 height 277
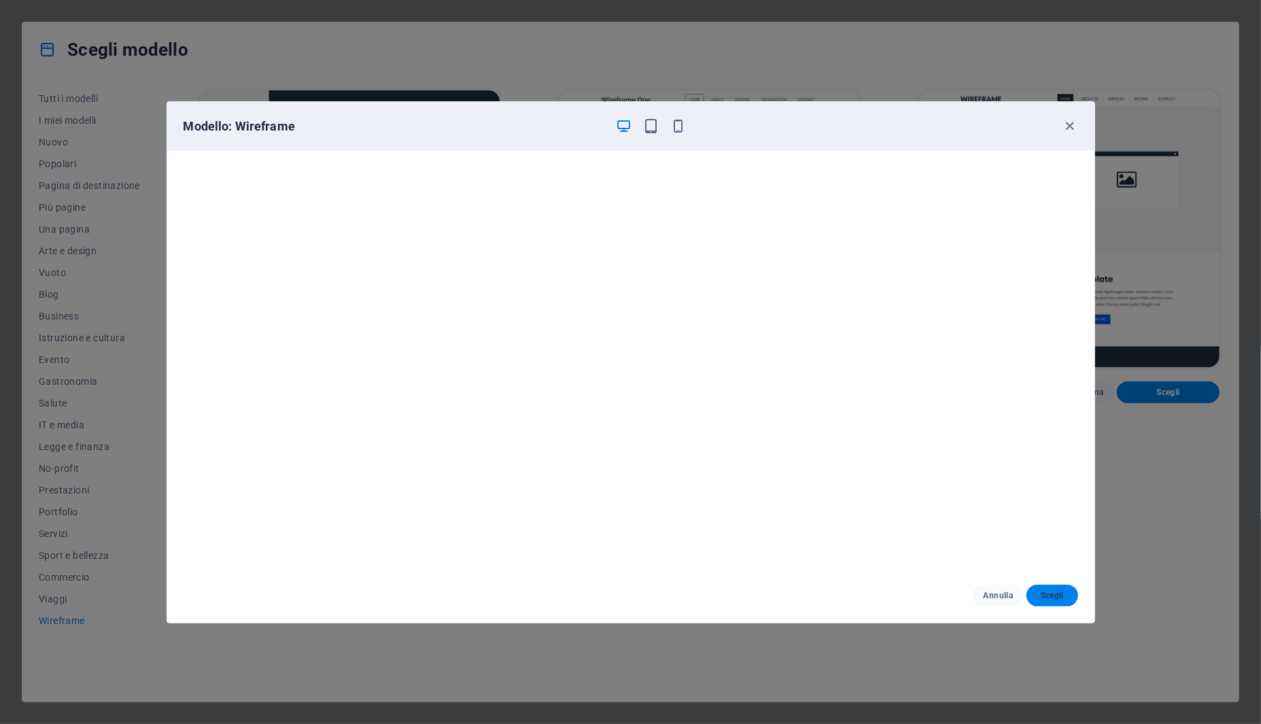
click at [1050, 595] on span "Scegli" at bounding box center [1051, 595] width 29 height 11
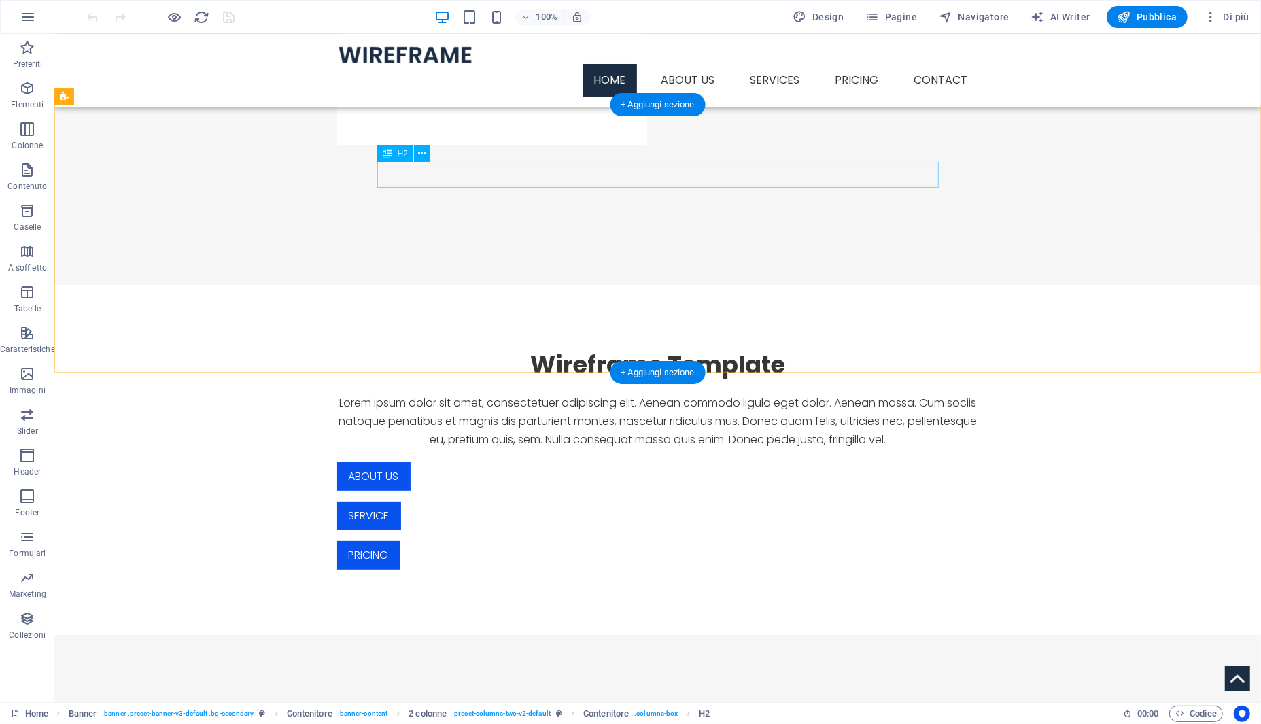
scroll to position [533, 0]
